Goal: Check status: Check status

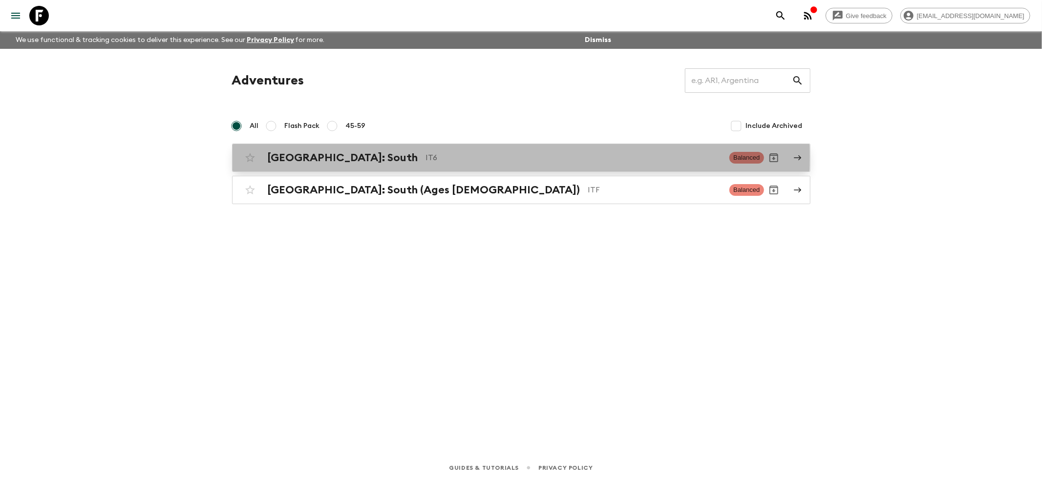
click at [313, 157] on h2 "[GEOGRAPHIC_DATA]: South" at bounding box center [343, 157] width 151 height 13
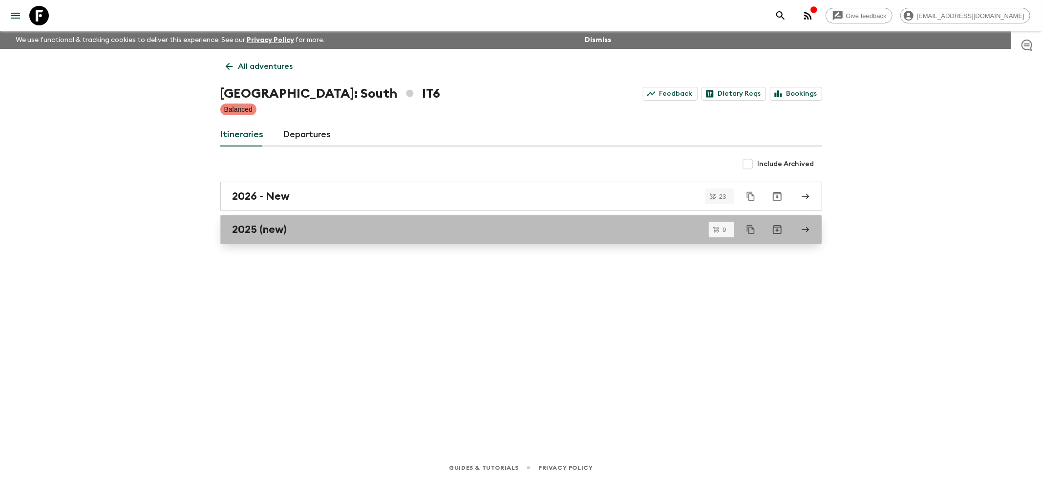
click at [264, 239] on link "2025 (new)" at bounding box center [521, 229] width 602 height 29
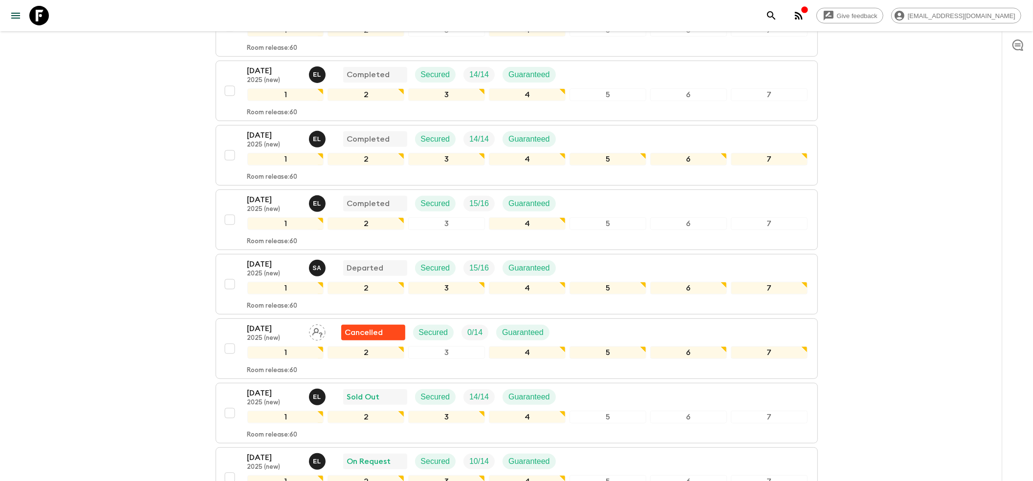
scroll to position [325, 0]
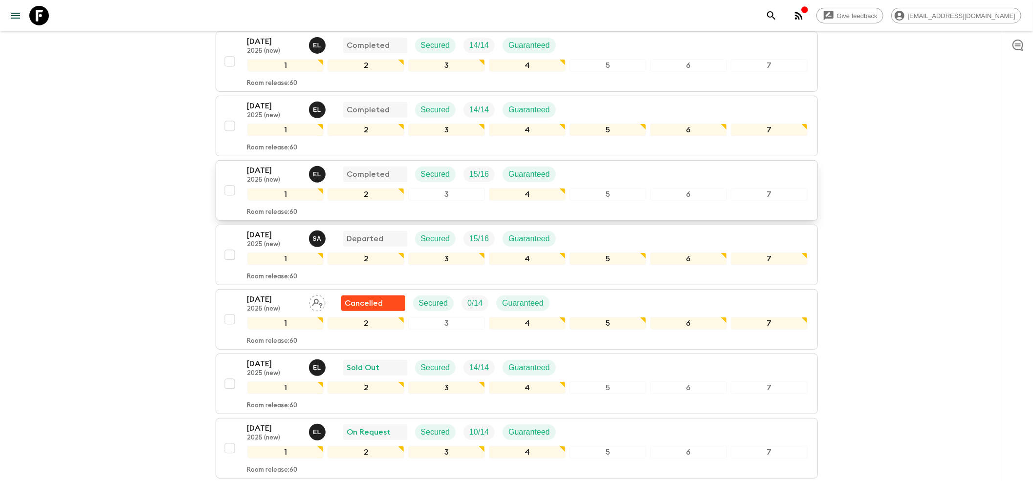
click at [282, 167] on div "[DATE] 2025 (new) E L Completed Secured 15 / 16 Guaranteed 1 2 3 4 5 6 7 Room r…" at bounding box center [527, 191] width 560 height 52
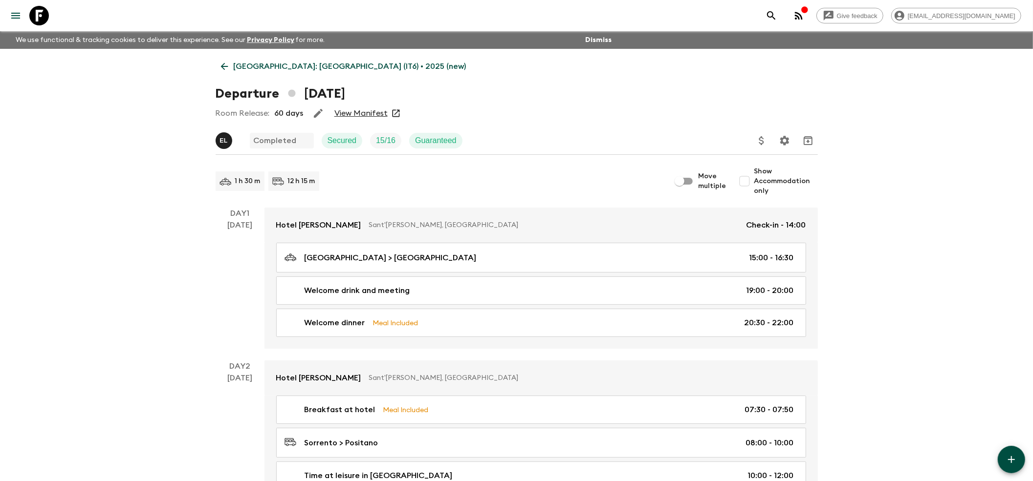
click at [227, 62] on icon at bounding box center [224, 66] width 11 height 11
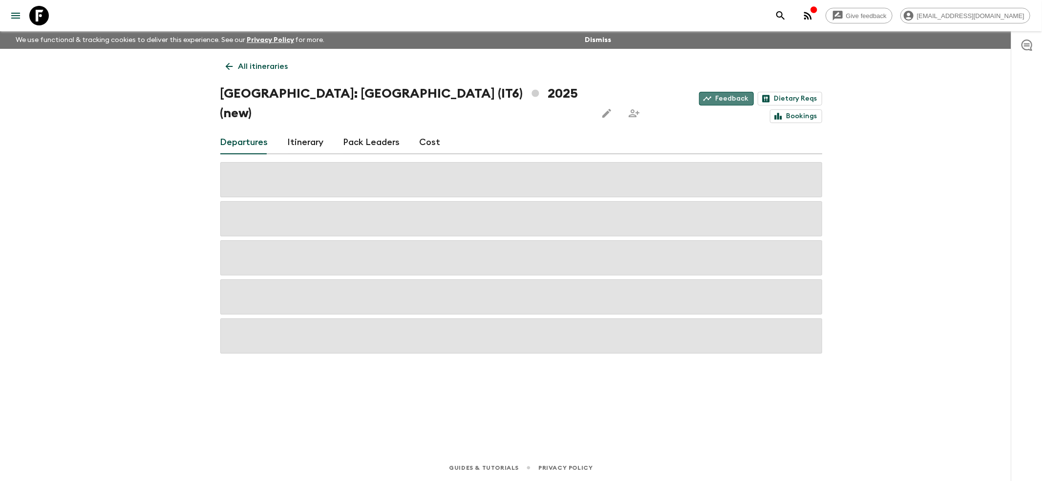
click at [699, 92] on link "Feedback" at bounding box center [726, 99] width 55 height 14
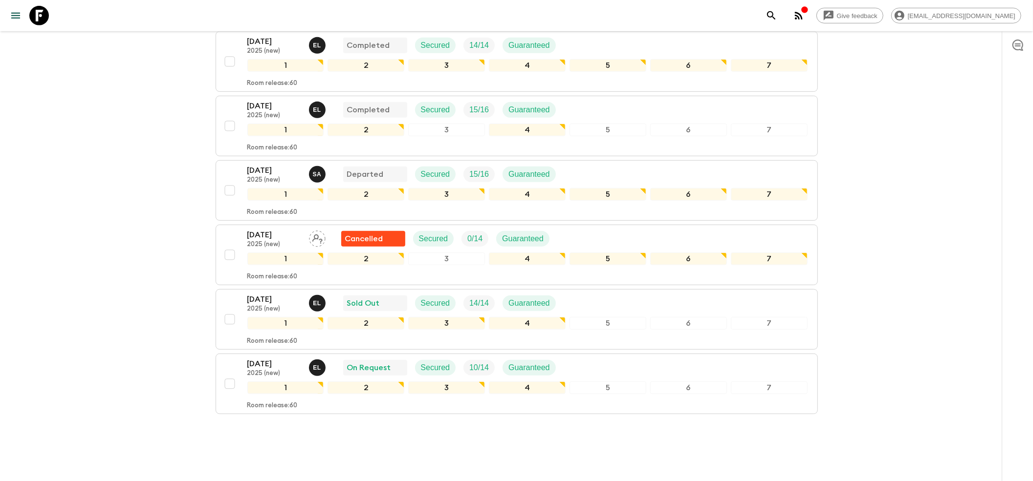
scroll to position [391, 0]
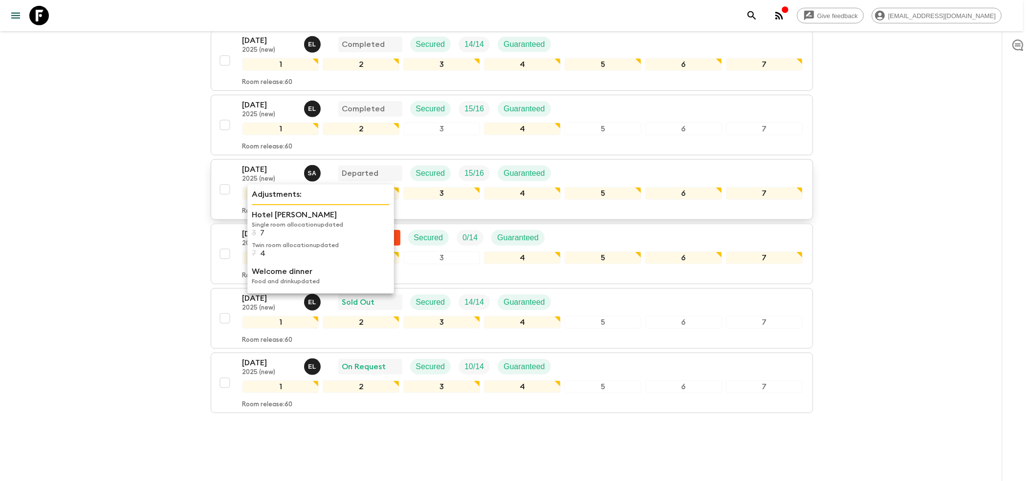
click at [264, 175] on p "2025 (new)" at bounding box center [269, 179] width 54 height 8
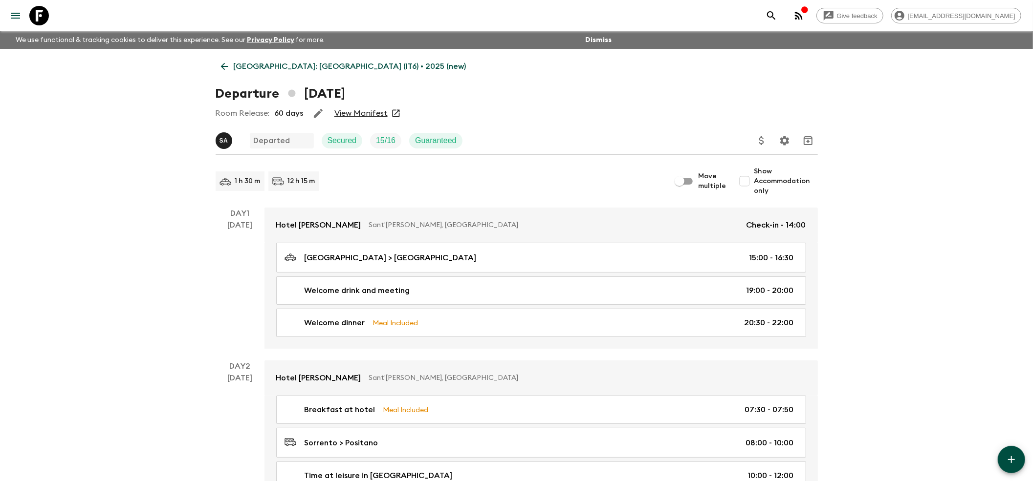
click at [362, 109] on link "View Manifest" at bounding box center [360, 113] width 53 height 10
